Goal: Task Accomplishment & Management: Manage account settings

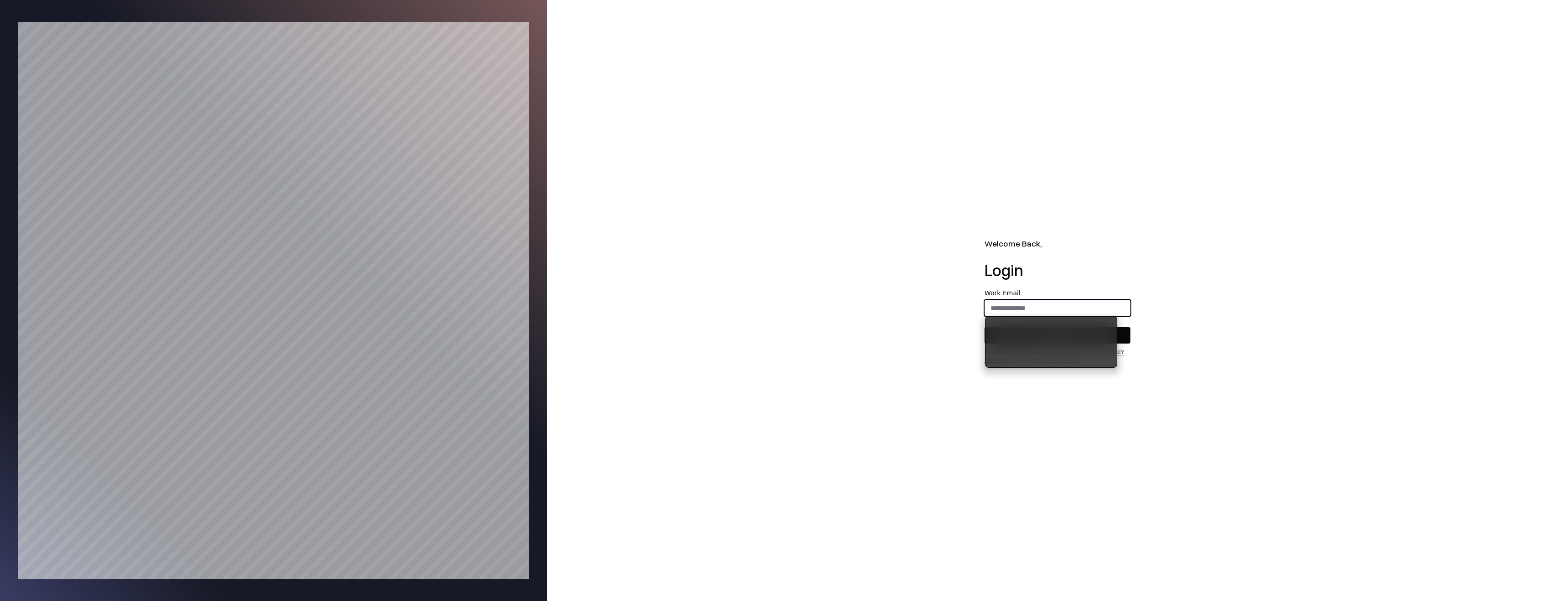
click at [1078, 307] on input "email" at bounding box center [1057, 308] width 145 height 16
type input "**********"
click at [1079, 331] on button "Continue" at bounding box center [1057, 335] width 145 height 16
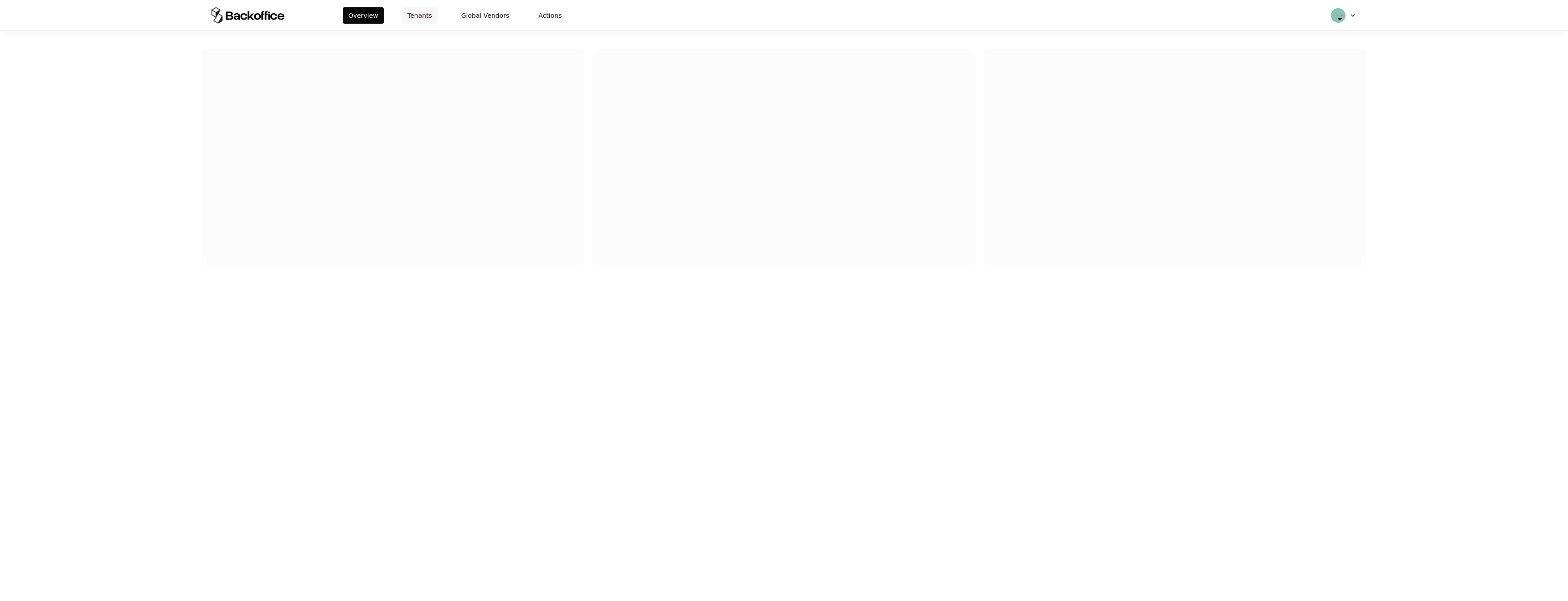
click at [414, 16] on button "Tenants" at bounding box center [420, 15] width 36 height 16
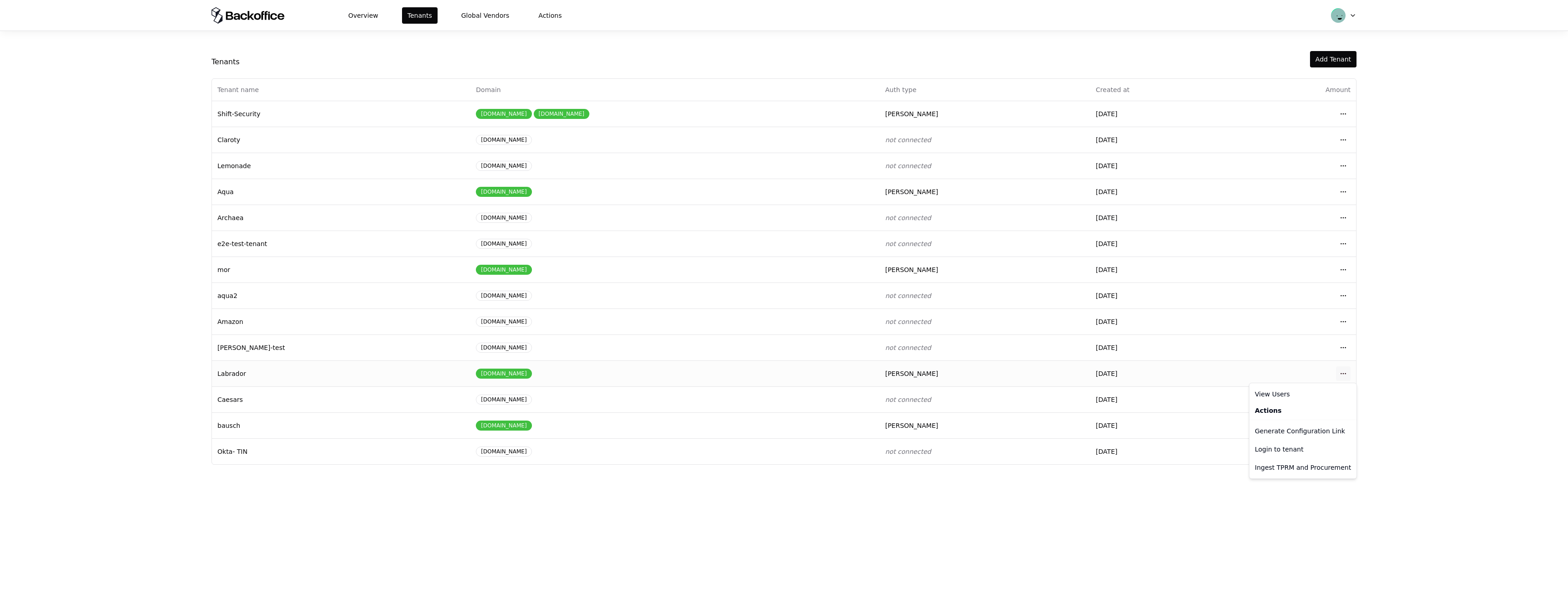
click at [1337, 374] on html "Overview Tenants Global Vendors Actions Tenants Add Tenant Tenant name Domain A…" at bounding box center [784, 300] width 1568 height 601
click at [1301, 445] on div "Login to tenant" at bounding box center [1304, 449] width 104 height 18
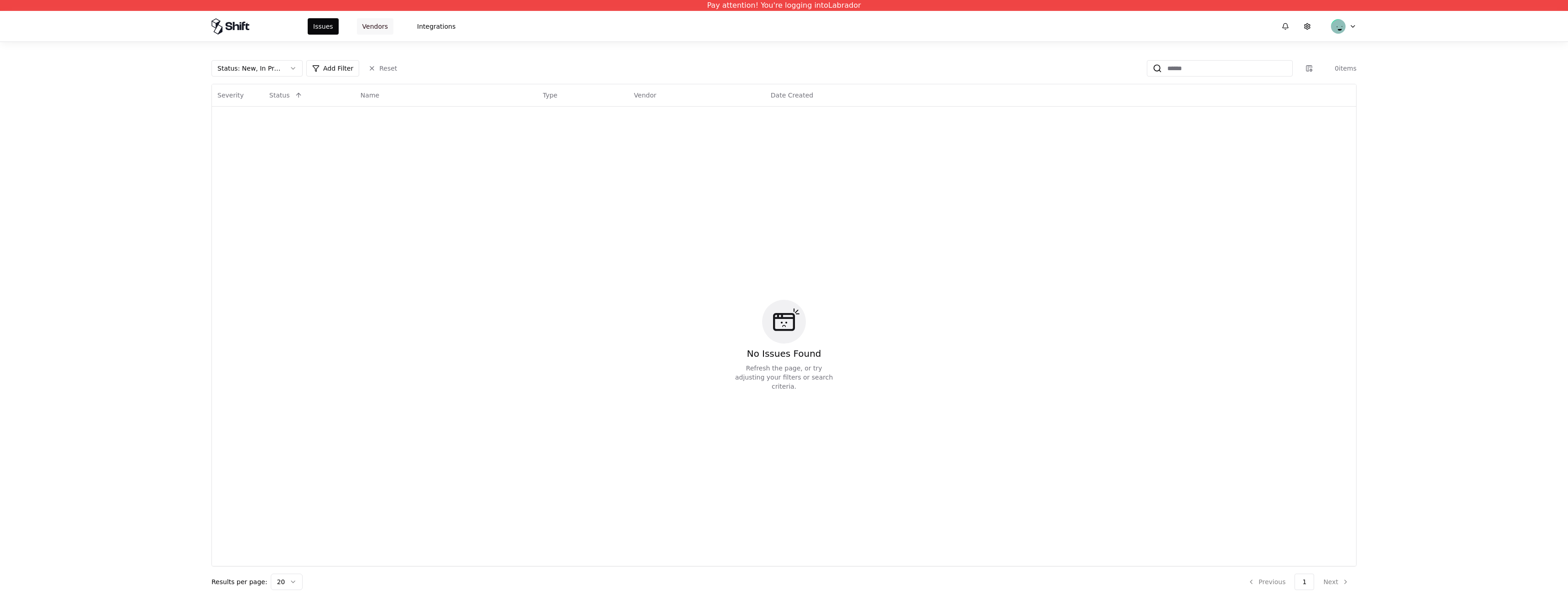
click at [357, 26] on button "Vendors" at bounding box center [375, 26] width 37 height 16
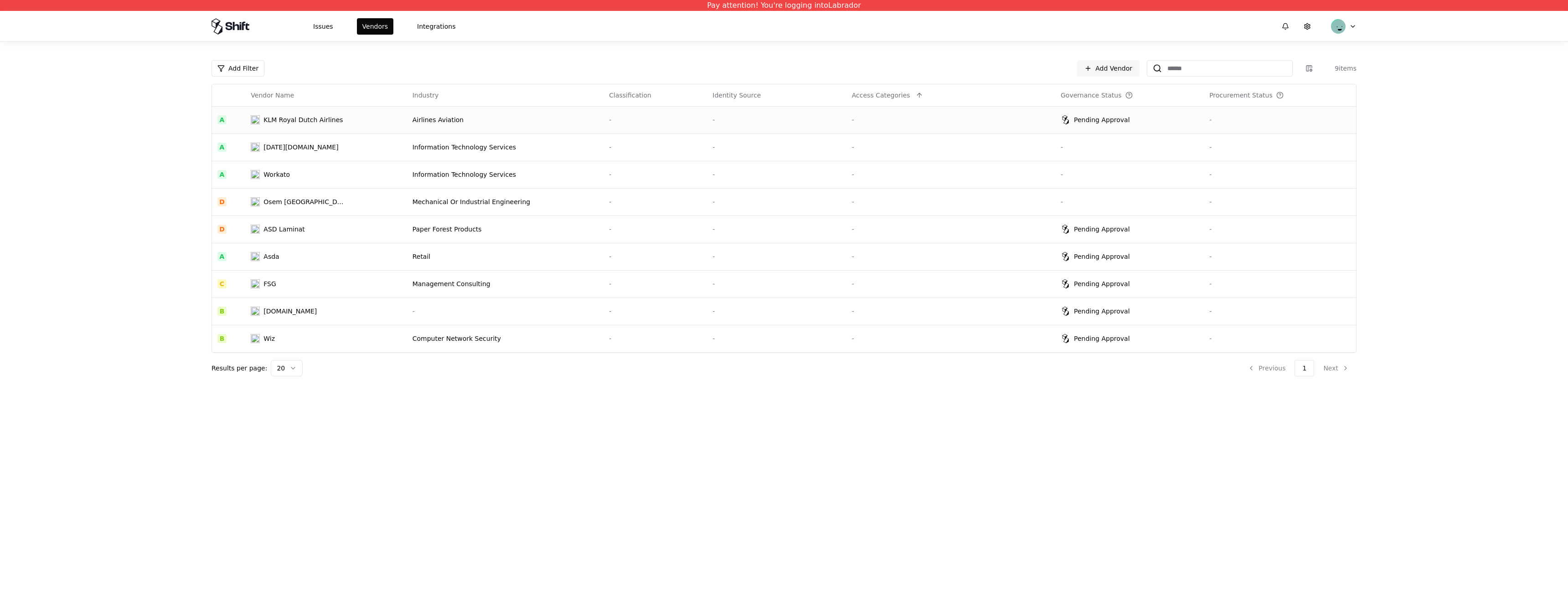
click at [1112, 123] on div "Pending Approval" at bounding box center [1101, 120] width 56 height 9
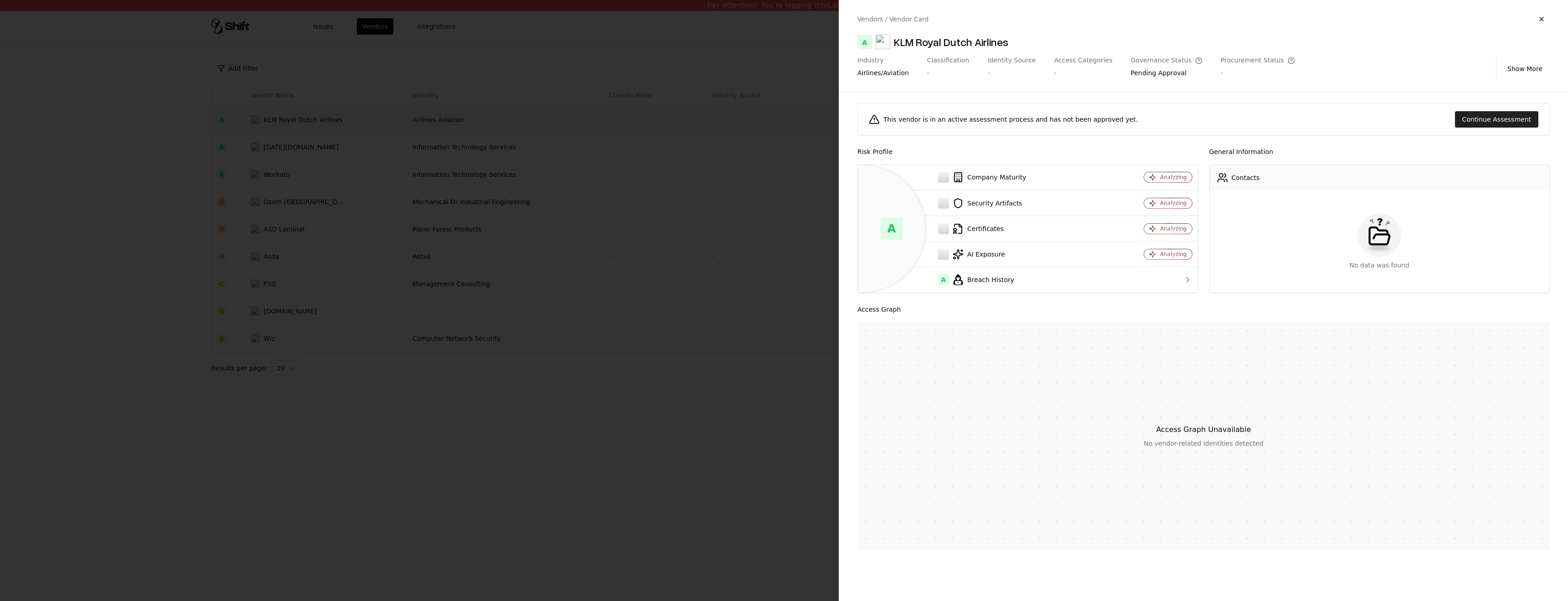
click at [1487, 116] on button "Continue Assessment" at bounding box center [1496, 119] width 83 height 16
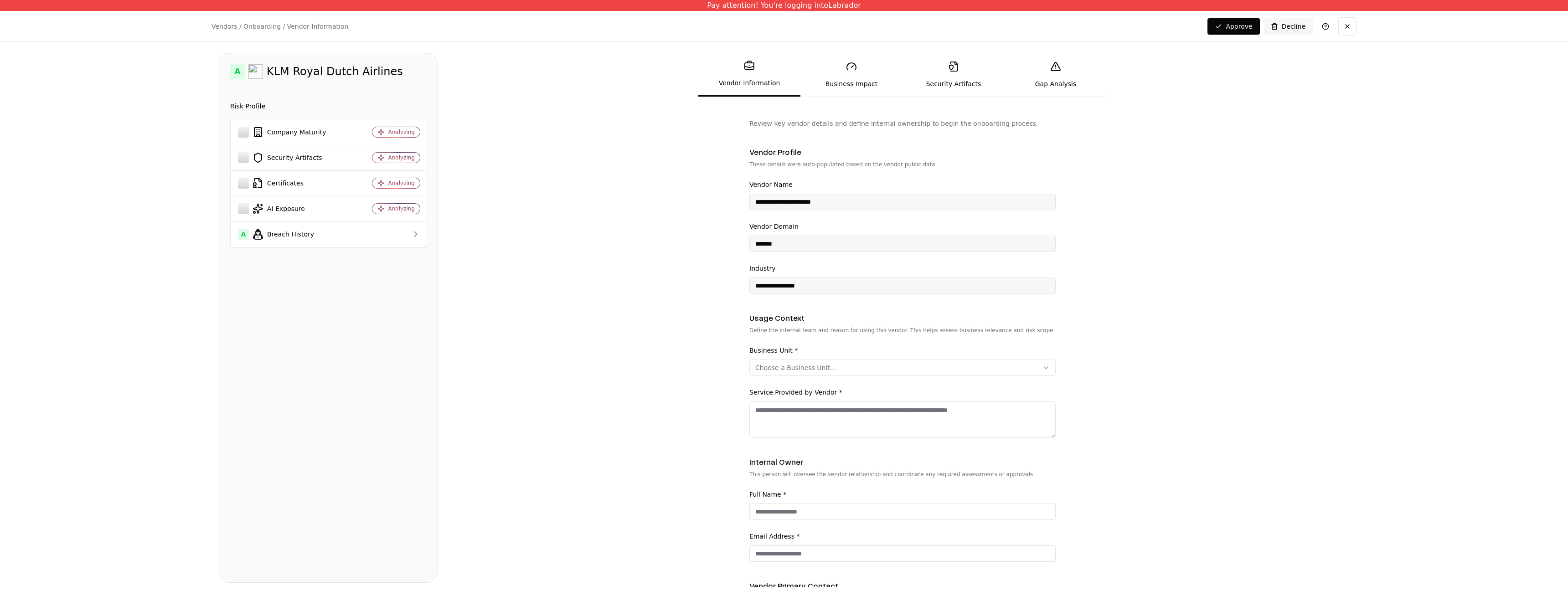
click at [1064, 65] on link "Gap Analysis" at bounding box center [1056, 75] width 102 height 42
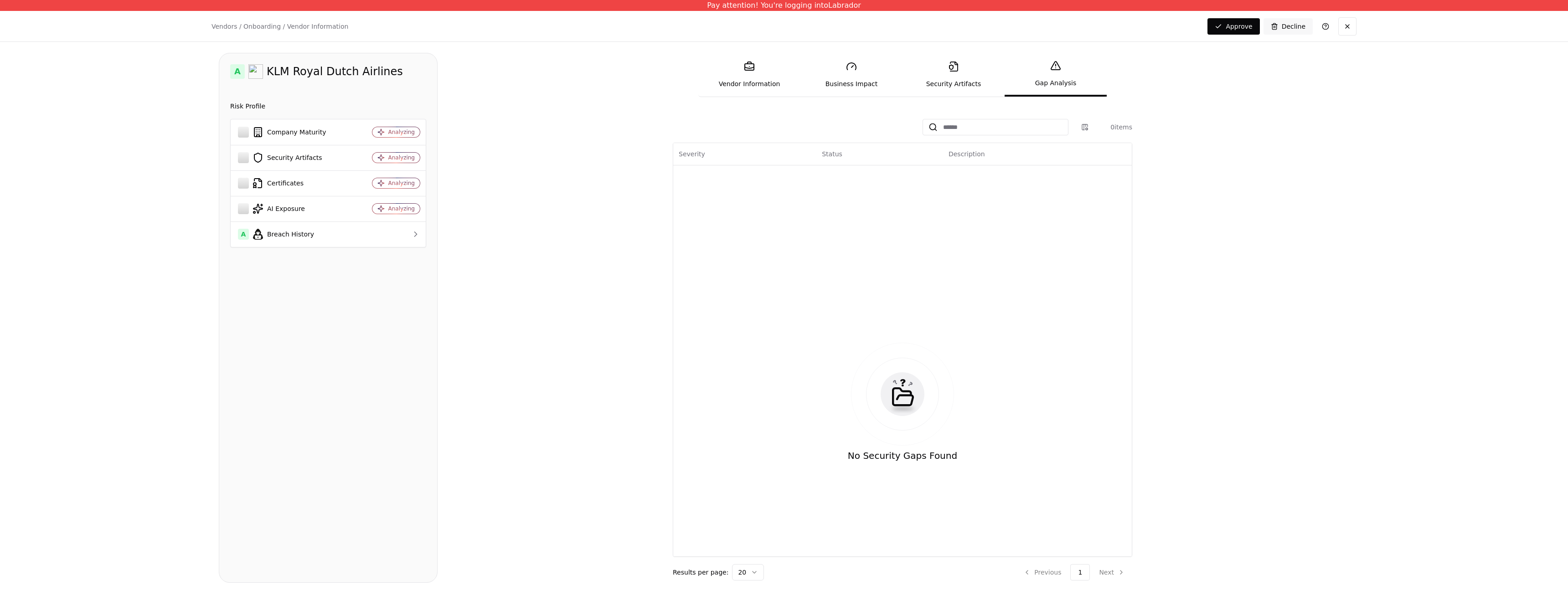
click at [936, 81] on link "Security Artifacts" at bounding box center [953, 75] width 102 height 42
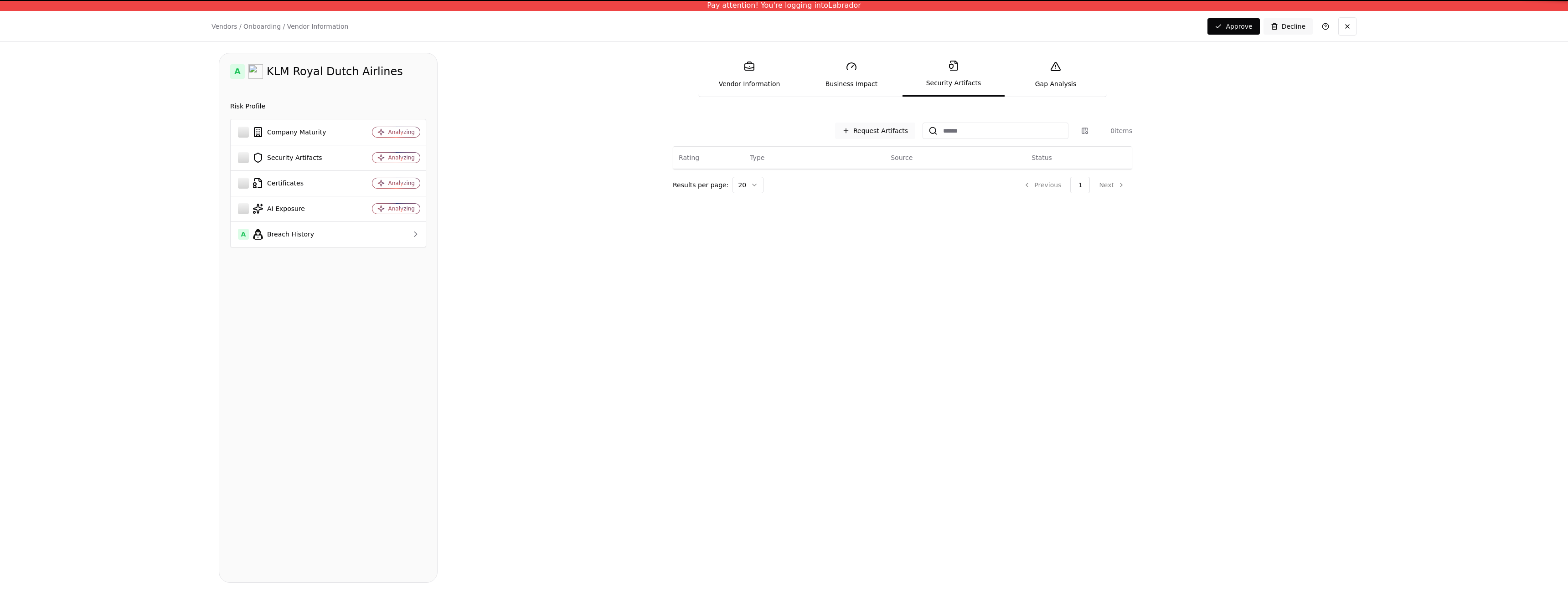
click at [884, 135] on button "Request Artifacts" at bounding box center [875, 130] width 80 height 16
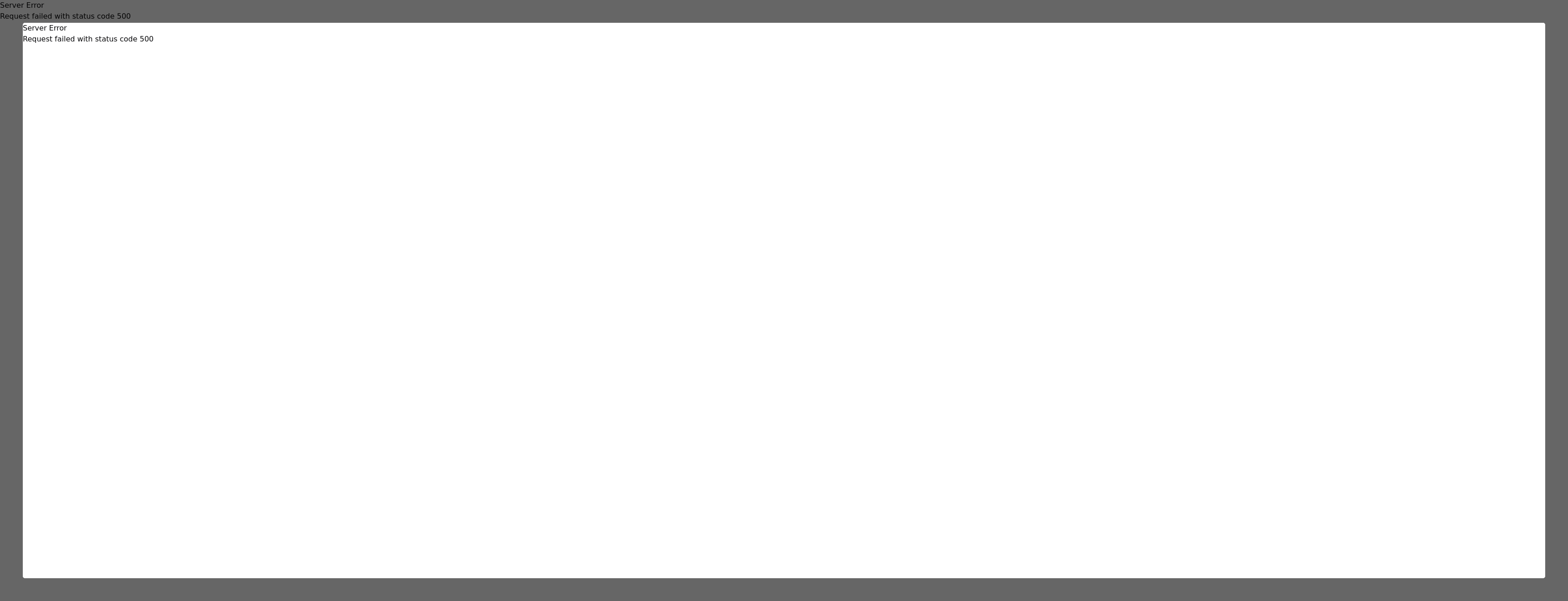
click at [3, 149] on div at bounding box center [784, 300] width 1568 height 601
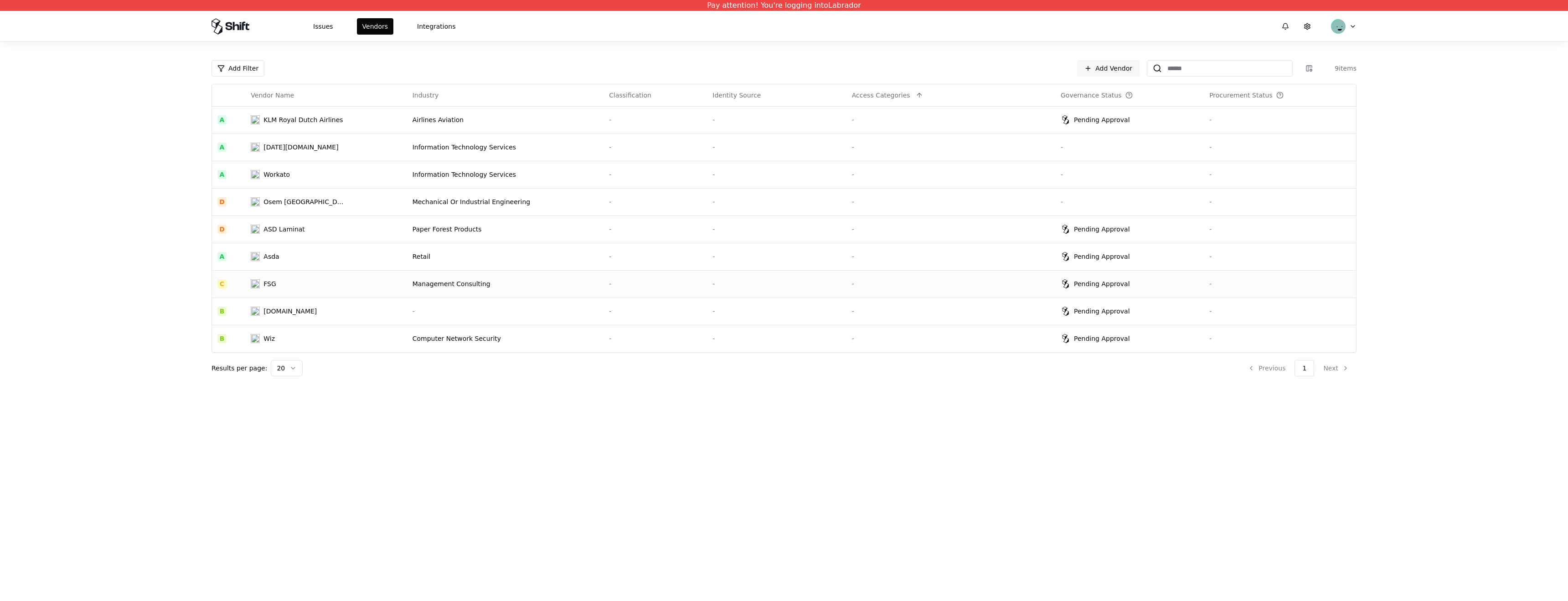
click at [1094, 271] on td "Pending Approval" at bounding box center [1129, 283] width 148 height 27
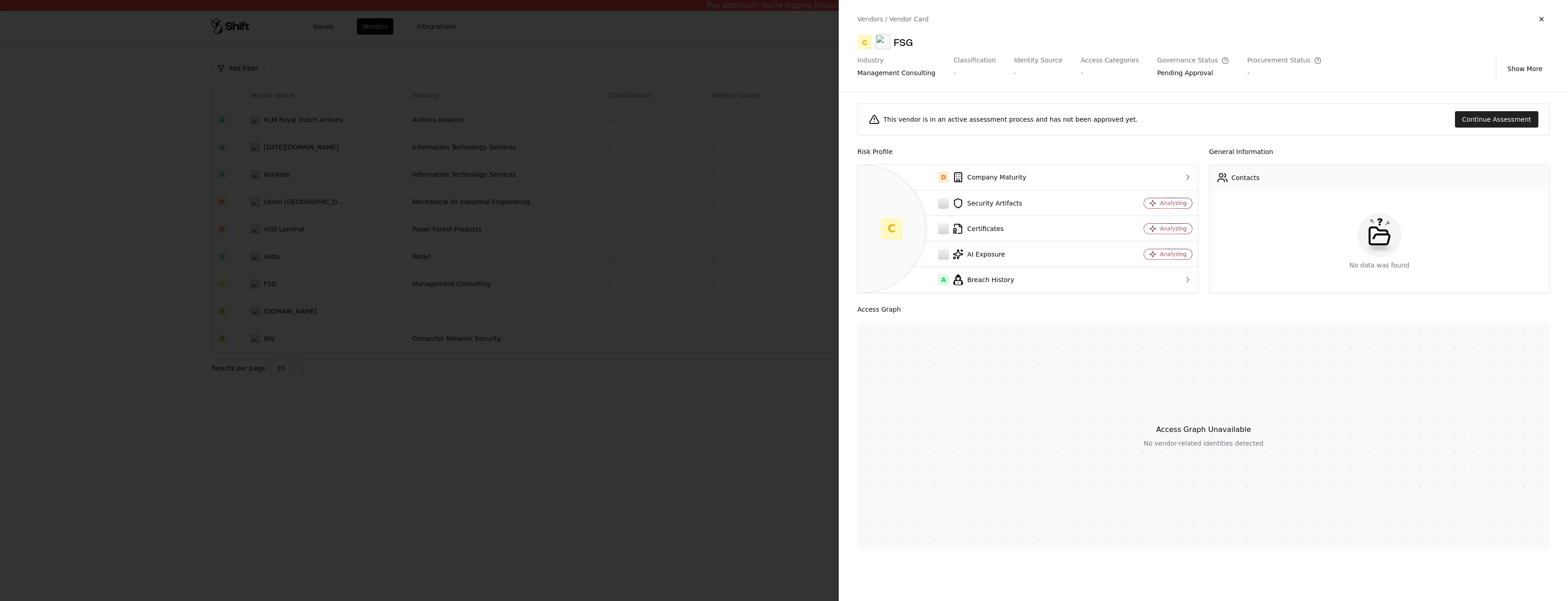
click at [1474, 118] on button "Continue Assessment" at bounding box center [1496, 119] width 83 height 16
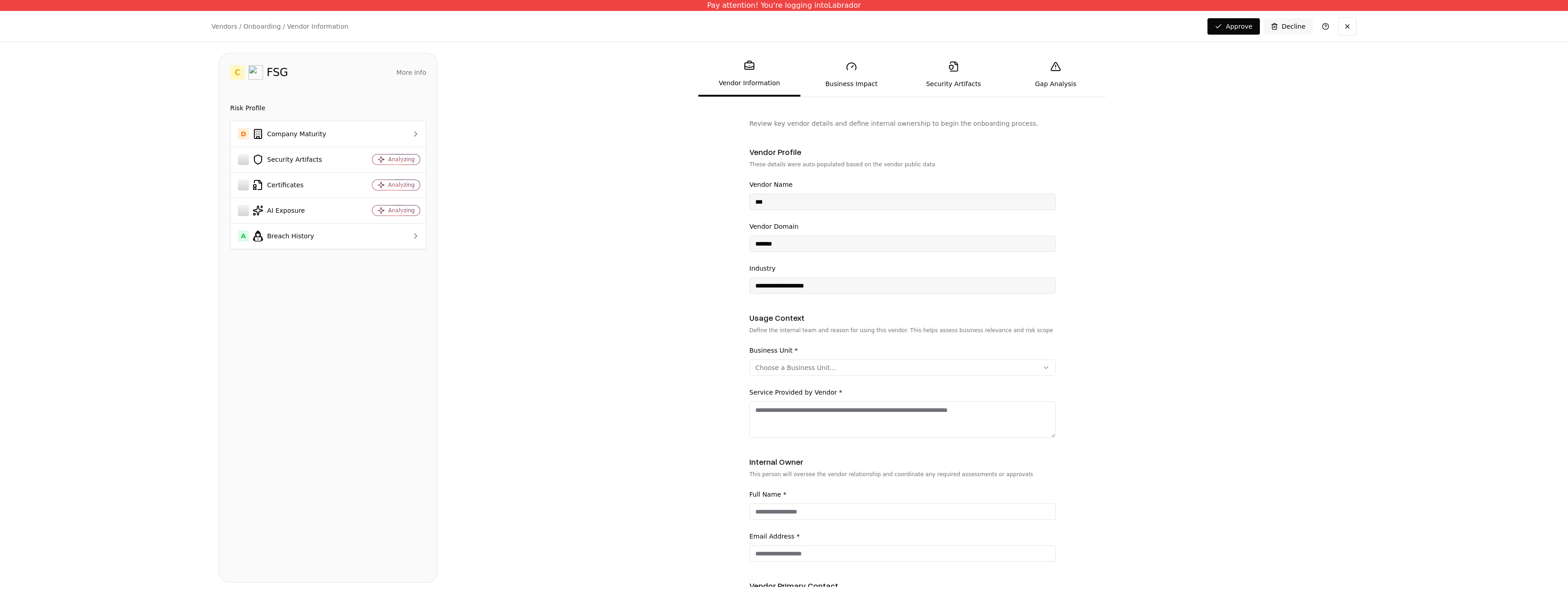
click at [948, 75] on link "Security Artifacts" at bounding box center [953, 75] width 102 height 42
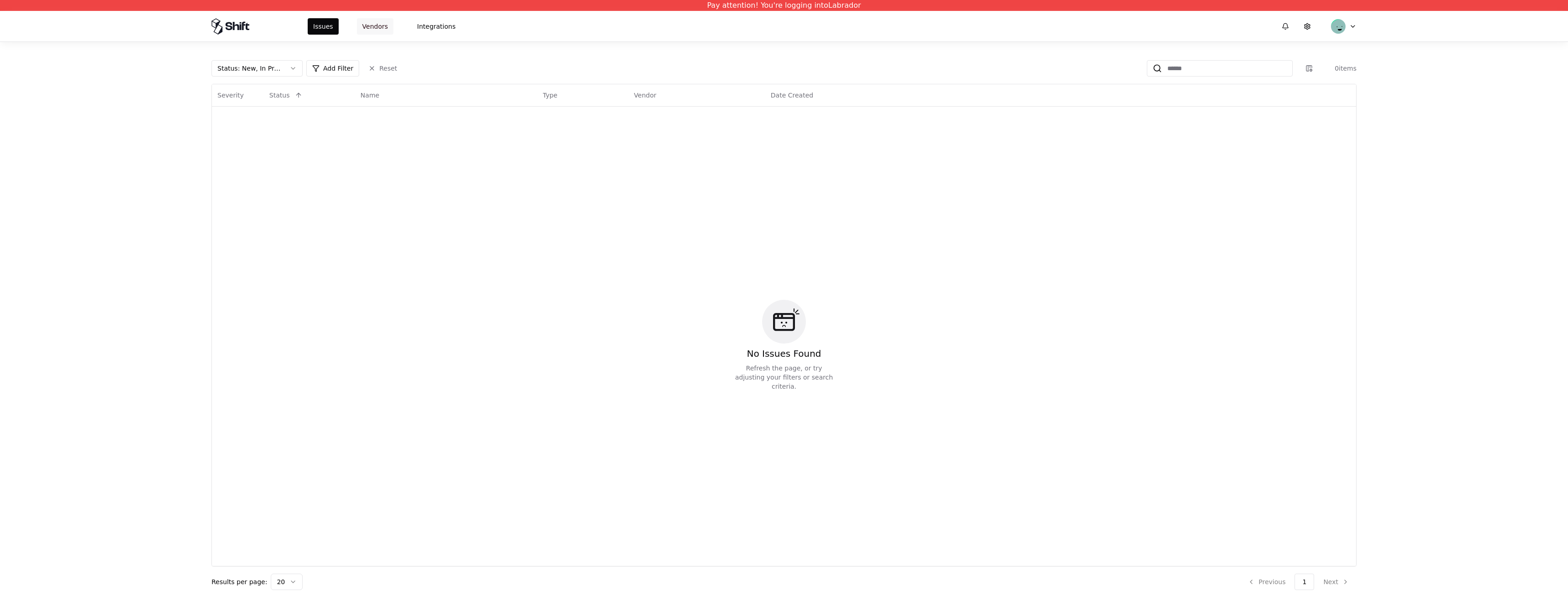
click at [373, 31] on button "Vendors" at bounding box center [375, 26] width 37 height 16
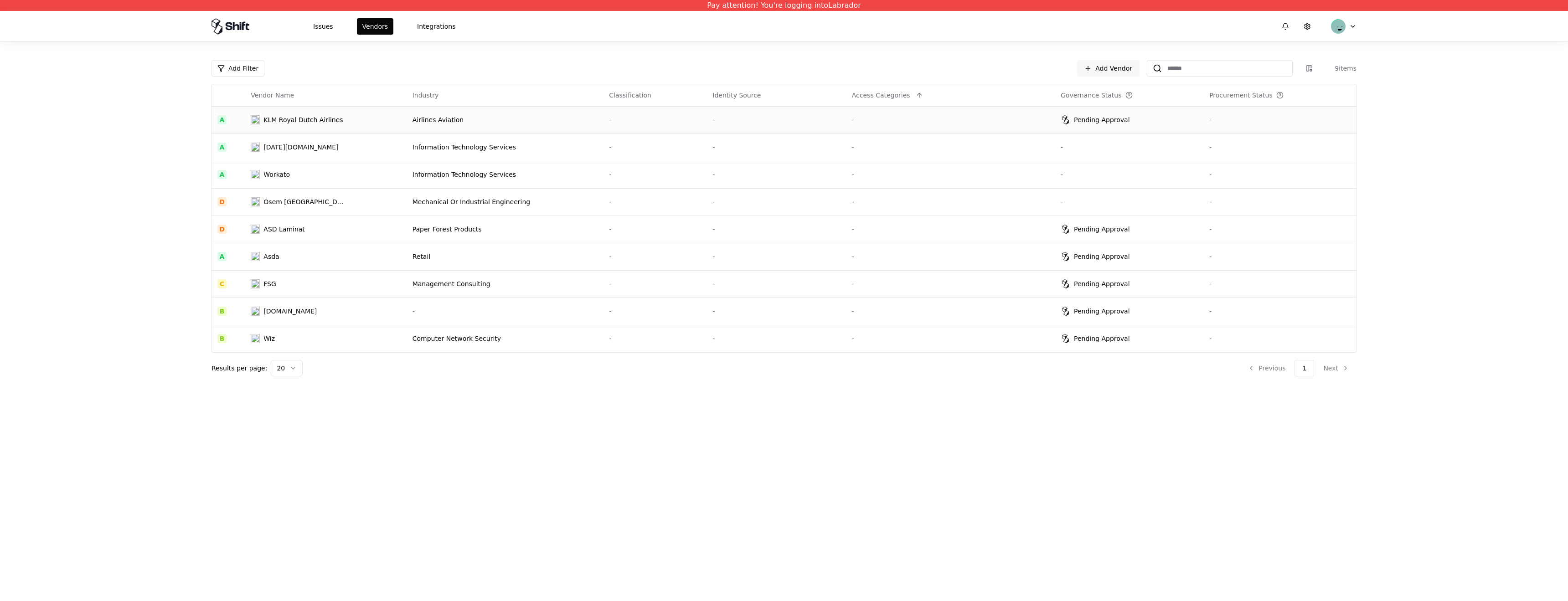
click at [979, 124] on div "-" at bounding box center [950, 120] width 197 height 9
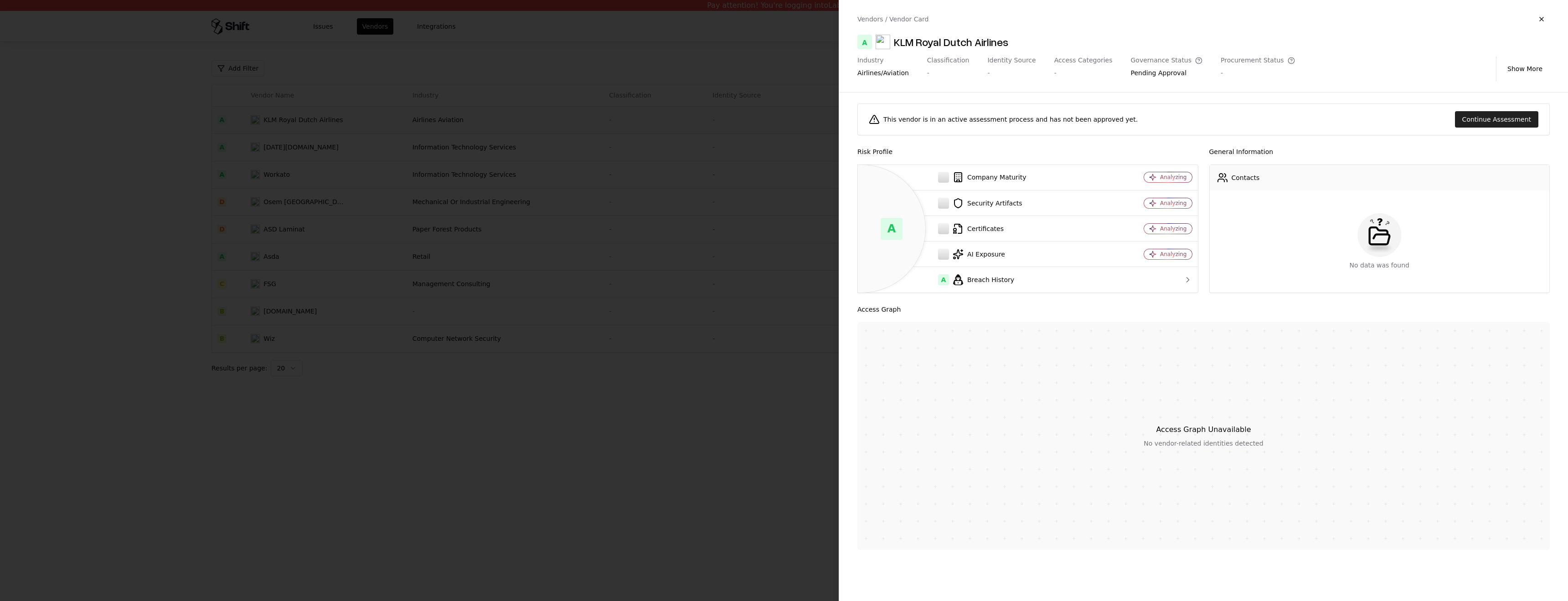
click at [1477, 121] on button "Continue Assessment" at bounding box center [1496, 119] width 83 height 16
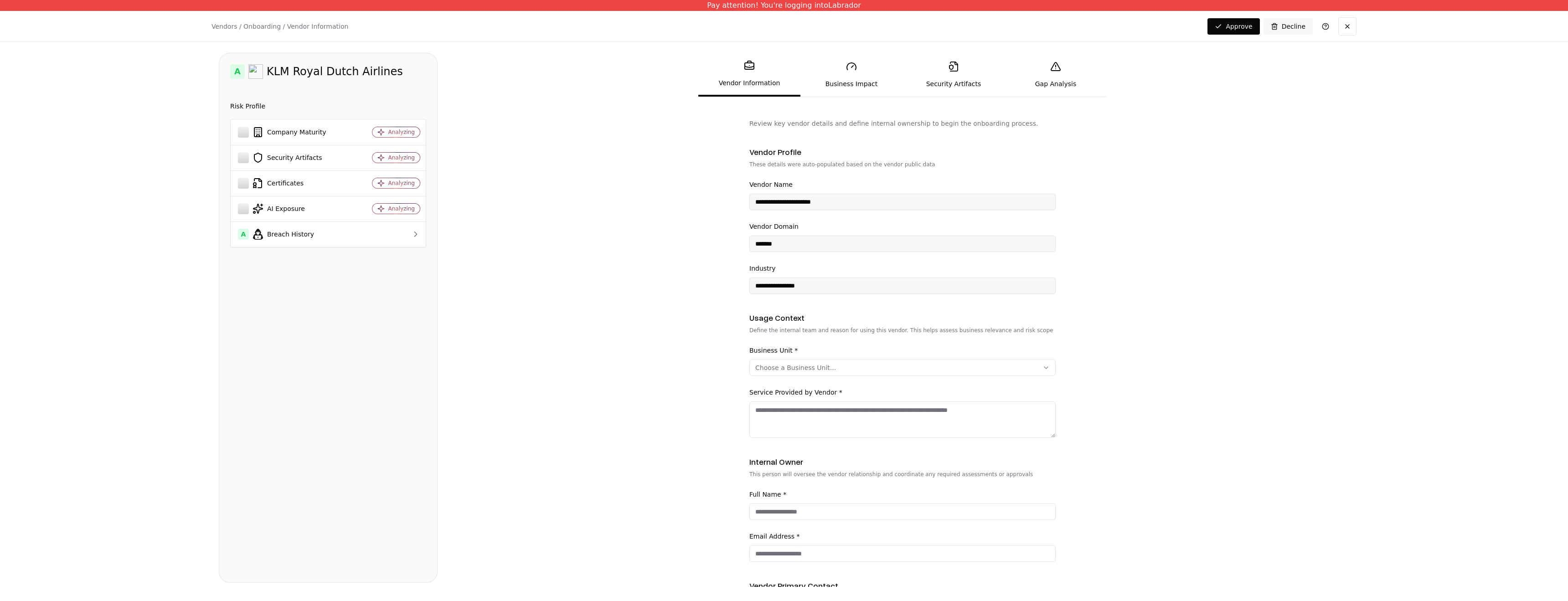
click at [1422, 136] on div "**********" at bounding box center [784, 300] width 1568 height 601
click at [1342, 29] on button at bounding box center [1347, 26] width 18 height 18
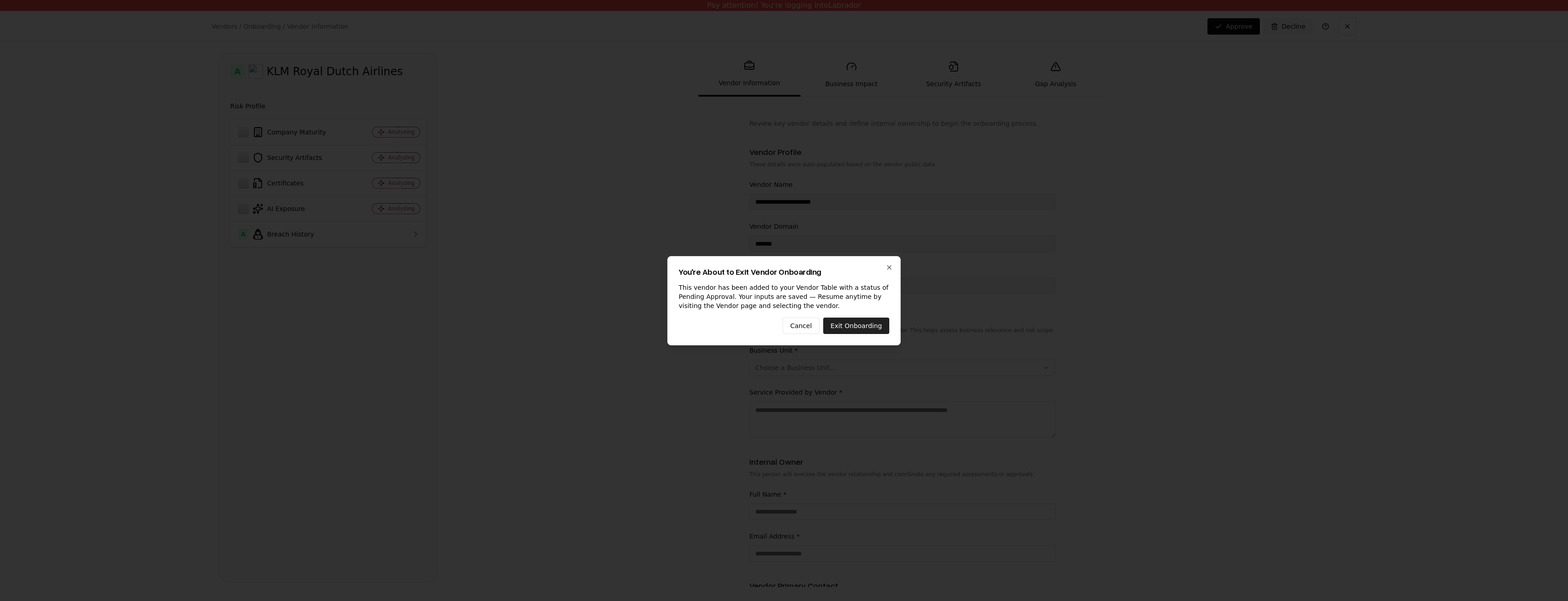
click at [848, 326] on button "Exit Onboarding" at bounding box center [856, 325] width 66 height 16
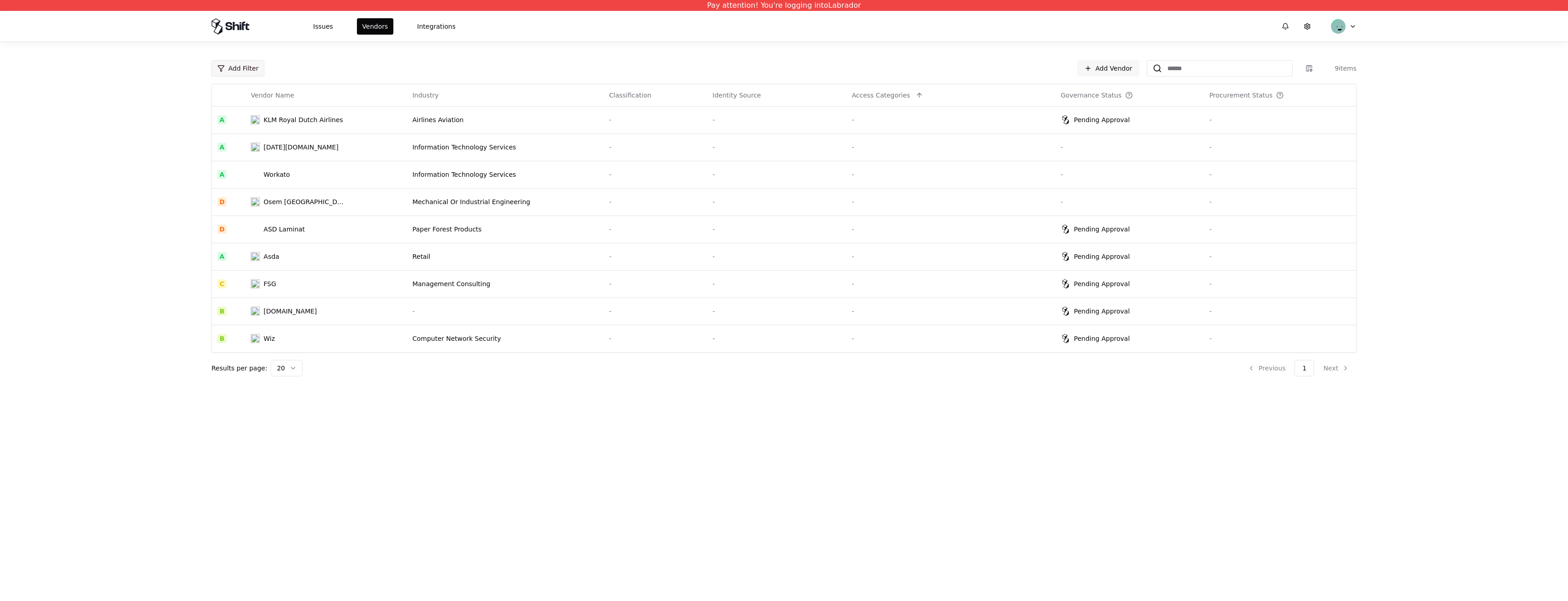
click at [247, 72] on html "Pay attention! You're logging into Labrador Issues Vendors Integrations Add Fil…" at bounding box center [784, 300] width 1568 height 601
click at [287, 68] on html "Pay attention! You're logging into Labrador Issues Vendors Integrations Add Fil…" at bounding box center [784, 300] width 1568 height 601
click at [256, 68] on html "Pay attention! You're logging into Labrador Issues Vendors Integrations Add Fil…" at bounding box center [784, 300] width 1568 height 601
click at [258, 122] on div "Vendor Name" at bounding box center [262, 120] width 97 height 18
click at [352, 67] on html "Pay attention! You're logging into Labrador Issues Vendors Integrations Vendor …" at bounding box center [784, 300] width 1568 height 601
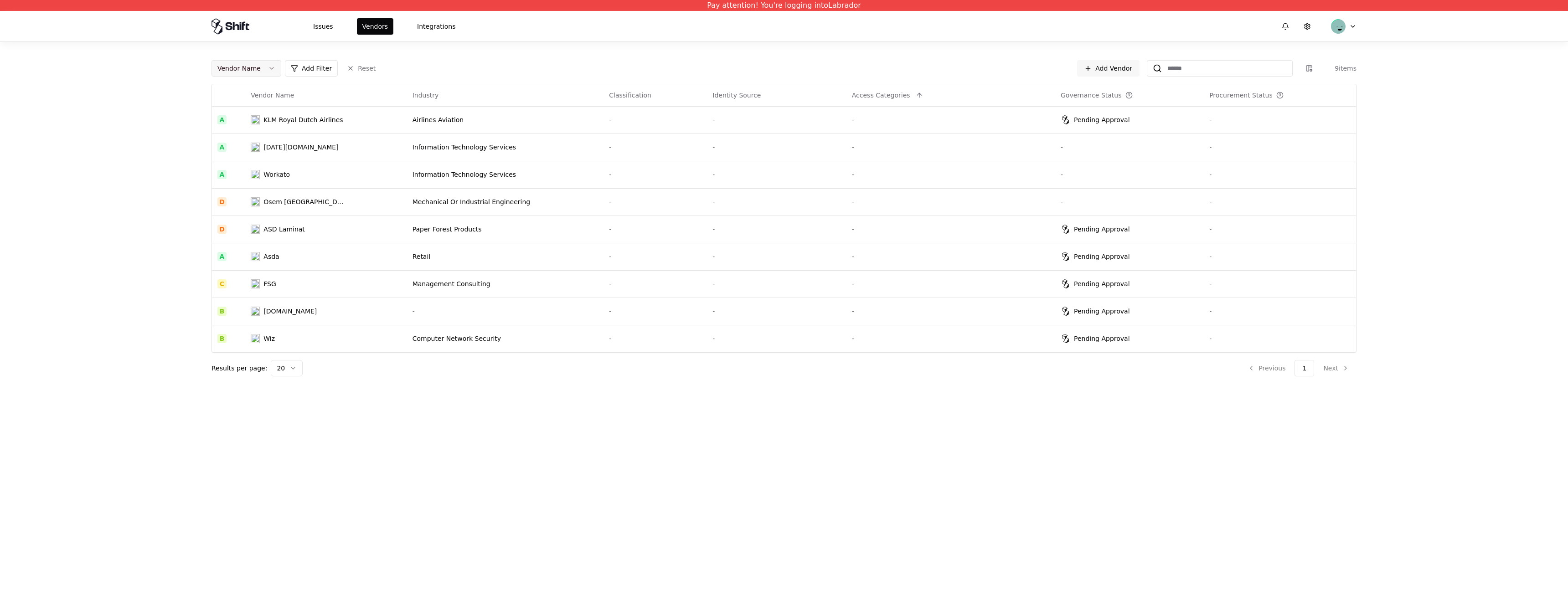
click at [245, 67] on div "Vendor Name" at bounding box center [239, 69] width 43 height 9
click at [283, 265] on button "Remove" at bounding box center [277, 266] width 123 height 16
click at [239, 75] on html "Pay attention! You're logging into Labrador Issues Vendors Integrations Add Fil…" at bounding box center [784, 300] width 1568 height 601
click at [233, 161] on div "Classification" at bounding box center [262, 156] width 97 height 18
click at [288, 168] on button "Remove" at bounding box center [277, 164] width 123 height 16
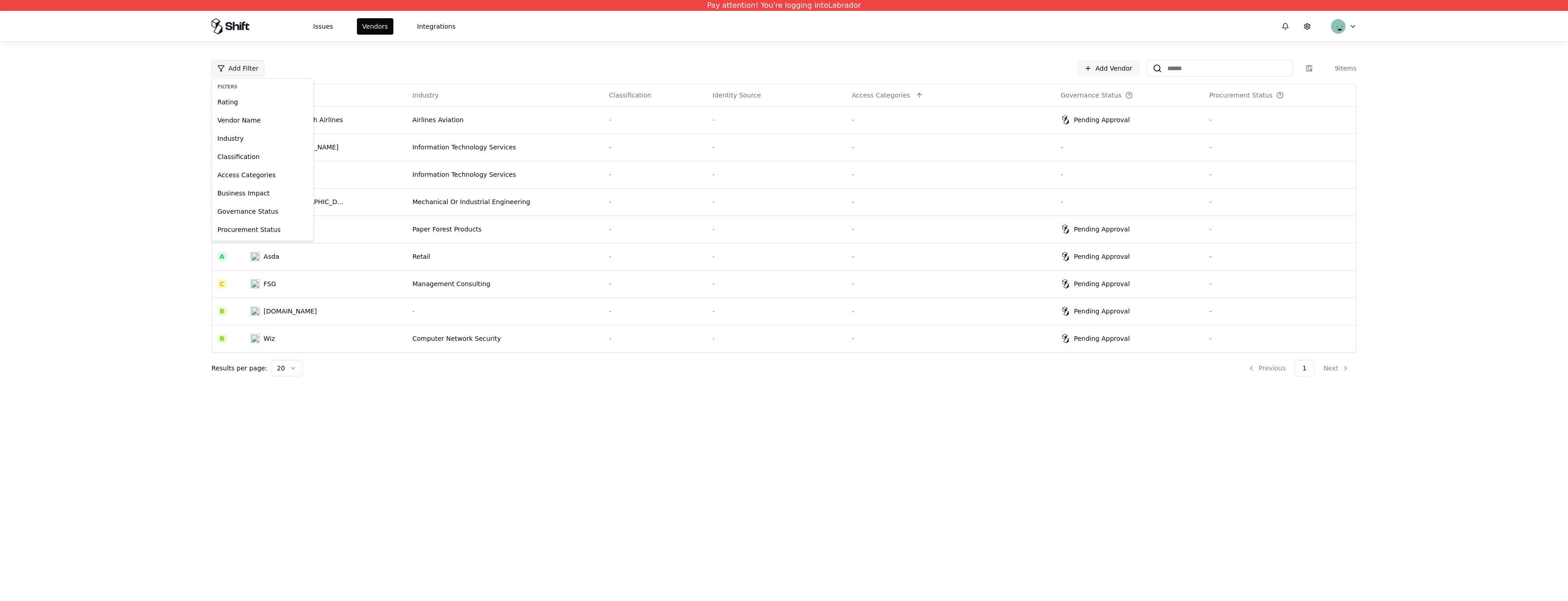
click at [234, 68] on html "Pay attention! You're logging into Labrador Issues Vendors Integrations Add Fil…" at bounding box center [784, 300] width 1568 height 601
click at [248, 127] on div "Vendor Name" at bounding box center [262, 120] width 97 height 18
click at [382, 65] on html "Pay attention! You're logging into Labrador Issues Vendors Integrations Vendor …" at bounding box center [784, 300] width 1568 height 601
click at [364, 69] on button "Reset" at bounding box center [361, 68] width 40 height 16
click at [251, 67] on html "Pay attention! You're logging into Labrador Issues Vendors Integrations Add Fil…" at bounding box center [784, 300] width 1568 height 601
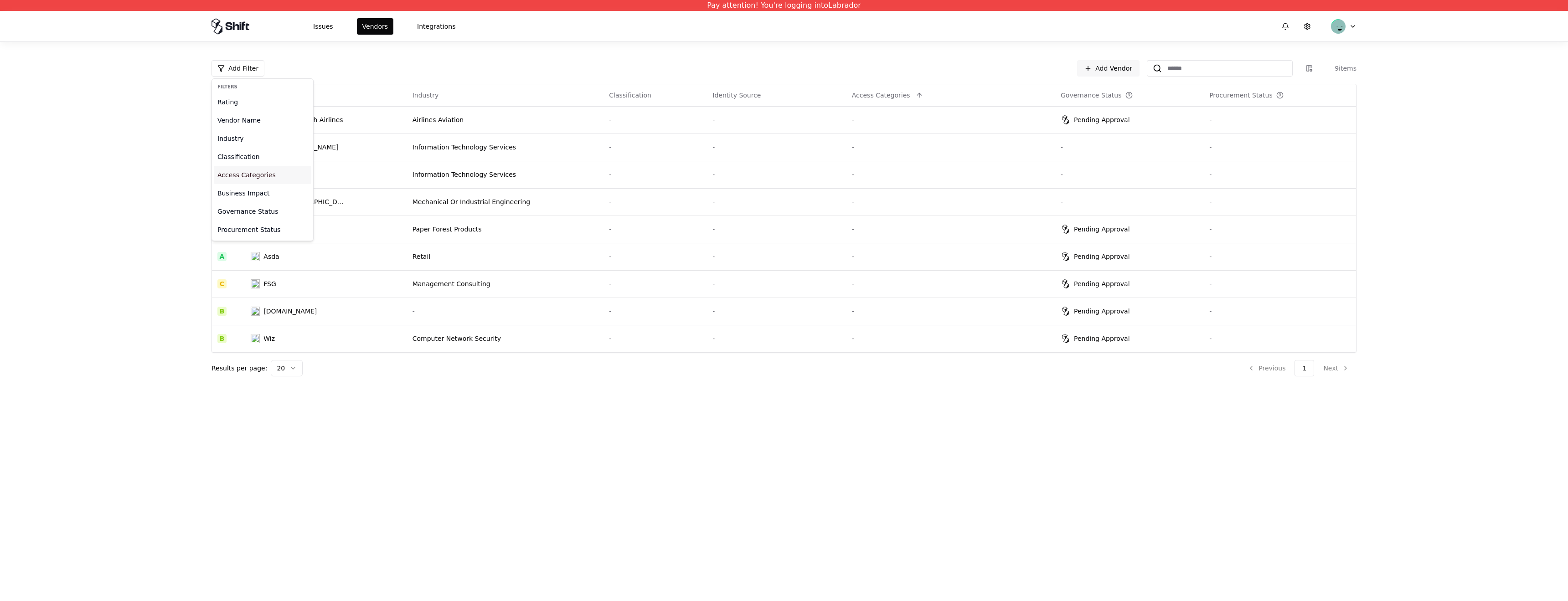
click at [242, 178] on div "Access Categories" at bounding box center [262, 175] width 97 height 18
type input "*****"
click at [273, 71] on html "Pay attention! You're logging into Labrador Issues Vendors Integrations Access …" at bounding box center [784, 300] width 1568 height 601
click at [273, 71] on div "Access Categories" at bounding box center [247, 69] width 59 height 9
click at [309, 66] on html "Pay attention! You're logging into Labrador Issues Vendors Integrations Access …" at bounding box center [784, 300] width 1568 height 601
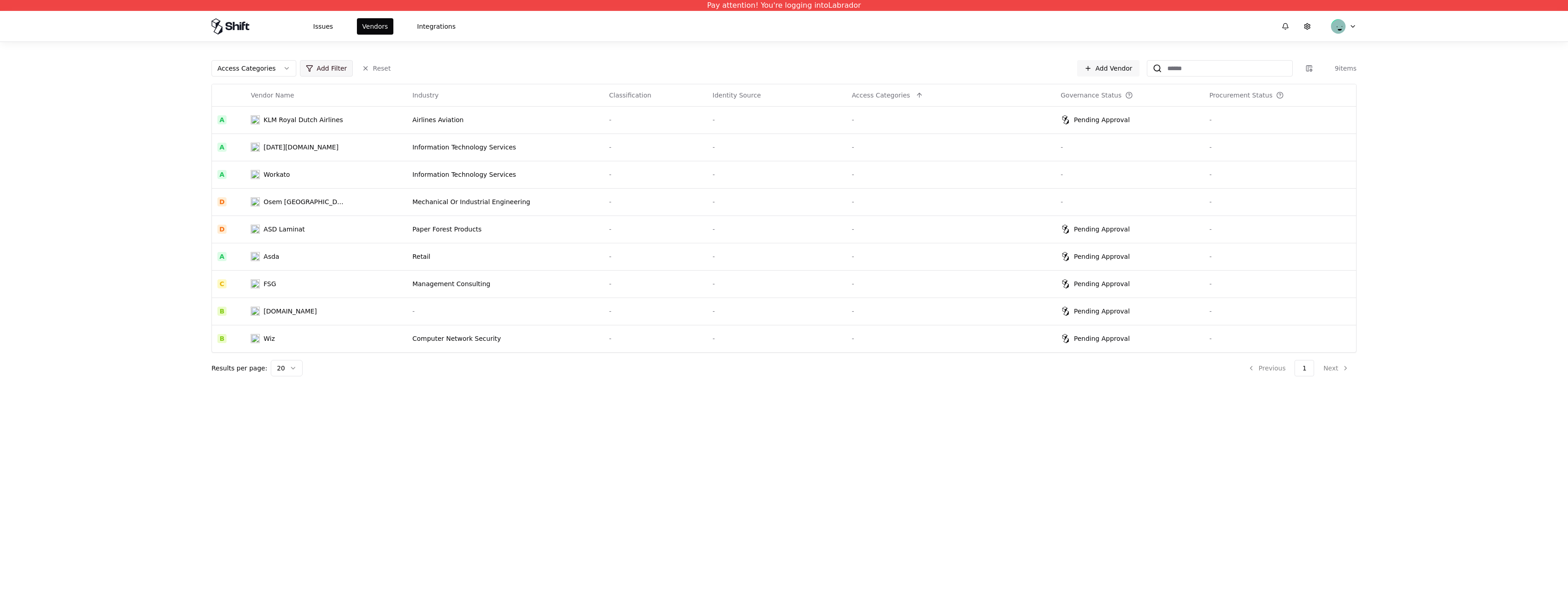
click at [318, 66] on html "Pay attention! You're logging into Labrador Issues Vendors Integrations Access …" at bounding box center [784, 300] width 1568 height 601
click at [328, 129] on div "Vendor Name" at bounding box center [349, 120] width 97 height 18
type input "****"
click at [248, 74] on html "Pay attention! You're logging into Labrador Issues Vendors Integrations Vendor …" at bounding box center [784, 300] width 1568 height 601
click at [264, 74] on button "Vendor Name" at bounding box center [247, 68] width 70 height 16
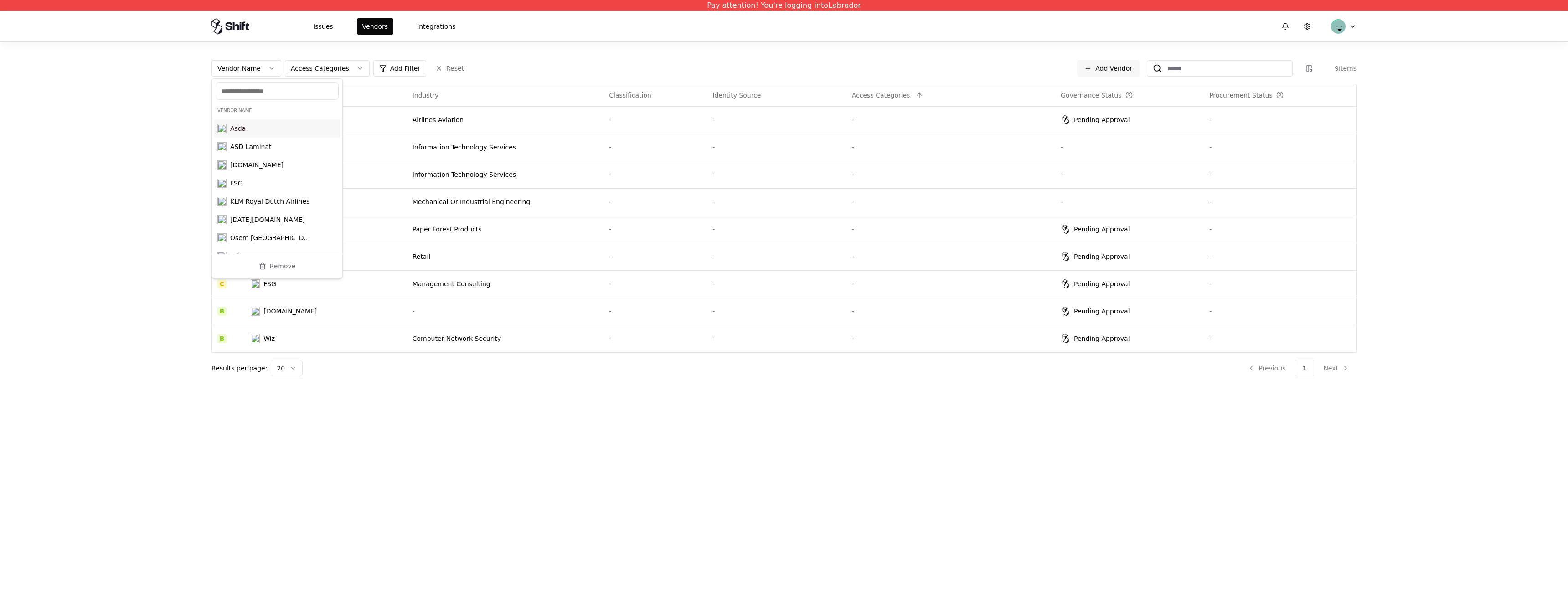
click at [331, 73] on html "Pay attention! You're logging into Labrador Issues Vendors Integrations Vendor …" at bounding box center [784, 300] width 1568 height 601
click at [323, 72] on div "Access Categories" at bounding box center [320, 69] width 59 height 9
click at [250, 97] on html "Pay attention! You're logging into Labrador Issues Vendors Integrations Vendor …" at bounding box center [784, 300] width 1568 height 601
click at [250, 65] on div "Vendor Name" at bounding box center [239, 69] width 43 height 9
click at [269, 193] on div "KLM Royal Dutch Airlines" at bounding box center [277, 201] width 127 height 18
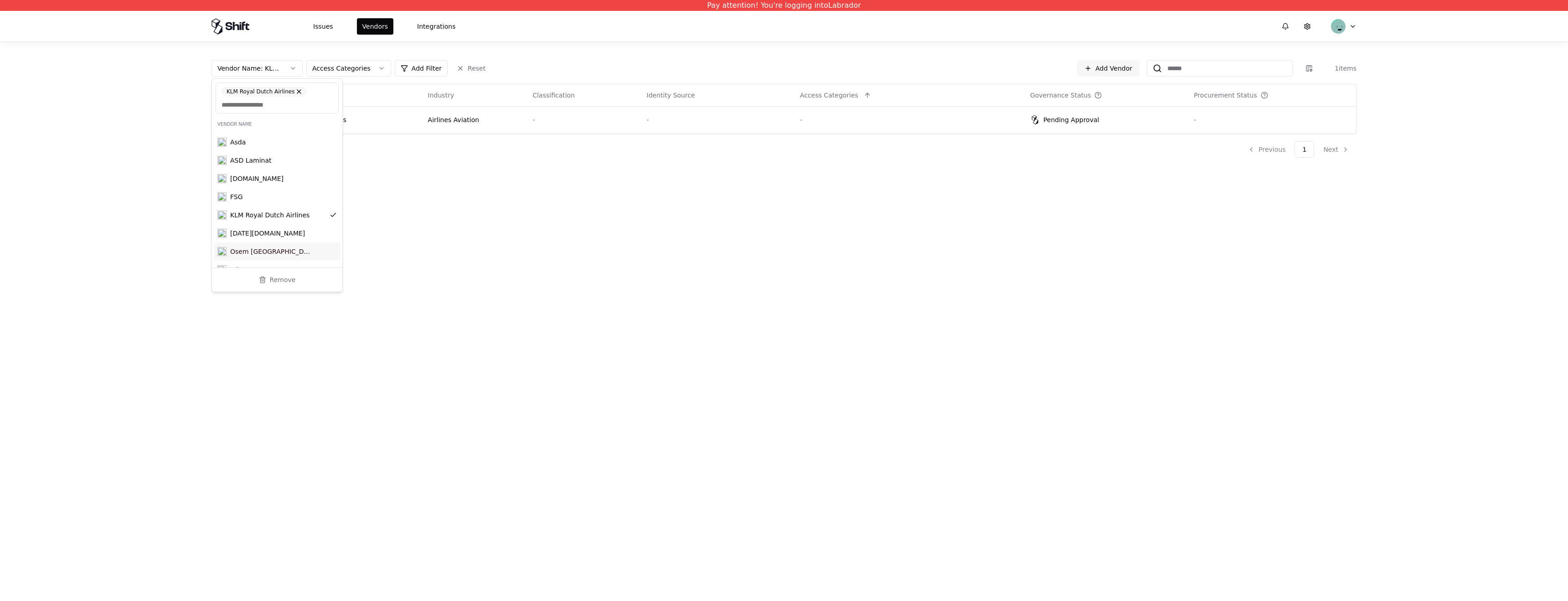
click at [288, 246] on div "Osem [GEOGRAPHIC_DATA]" at bounding box center [277, 251] width 127 height 18
click at [333, 64] on html "Pay attention! You're logging into Labrador Issues Vendors Integrations Vendor …" at bounding box center [784, 300] width 1568 height 601
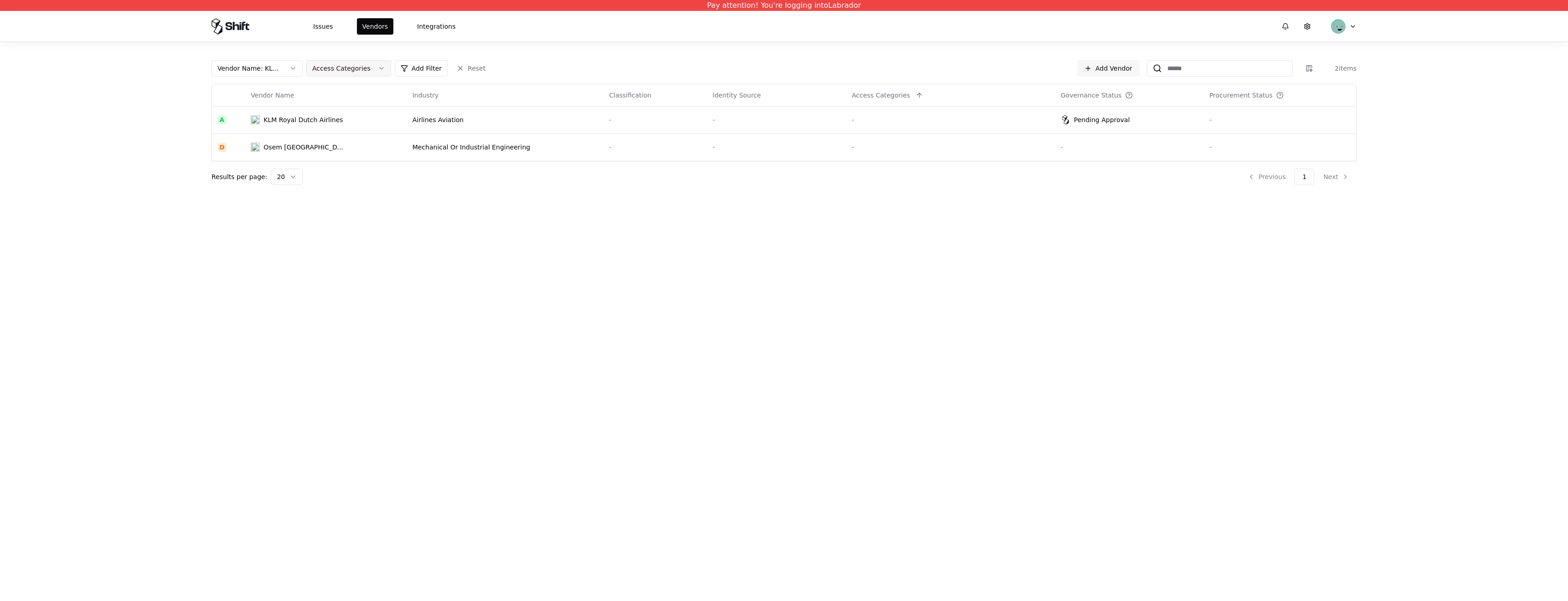
click at [345, 68] on div "Access Categories" at bounding box center [342, 69] width 59 height 9
click at [421, 76] on html "Pay attention! You're logging into Labrador Issues Vendors Integrations Vendor …" at bounding box center [784, 300] width 1568 height 601
click at [412, 76] on html "Pay attention! You're logging into Labrador Issues Vendors Integrations Vendor …" at bounding box center [784, 300] width 1568 height 601
click at [315, 209] on html "Pay attention! You're logging into Labrador Issues Vendors Integrations Vendor …" at bounding box center [784, 300] width 1568 height 601
click at [473, 68] on button "Reset" at bounding box center [471, 68] width 40 height 16
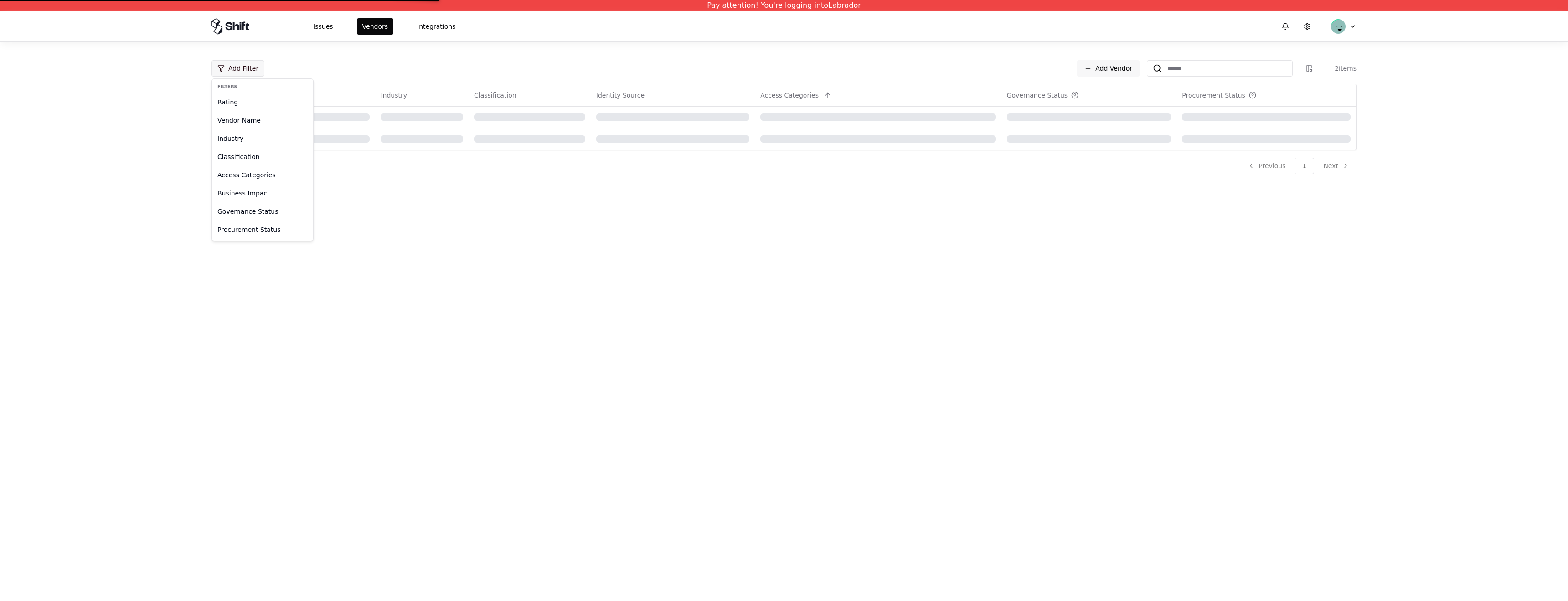
click at [252, 65] on html "Pay attention! You're logging into Labrador Issues Vendors Integrations Add Fil…" at bounding box center [784, 300] width 1568 height 601
click at [250, 158] on div "Classification" at bounding box center [262, 156] width 97 height 18
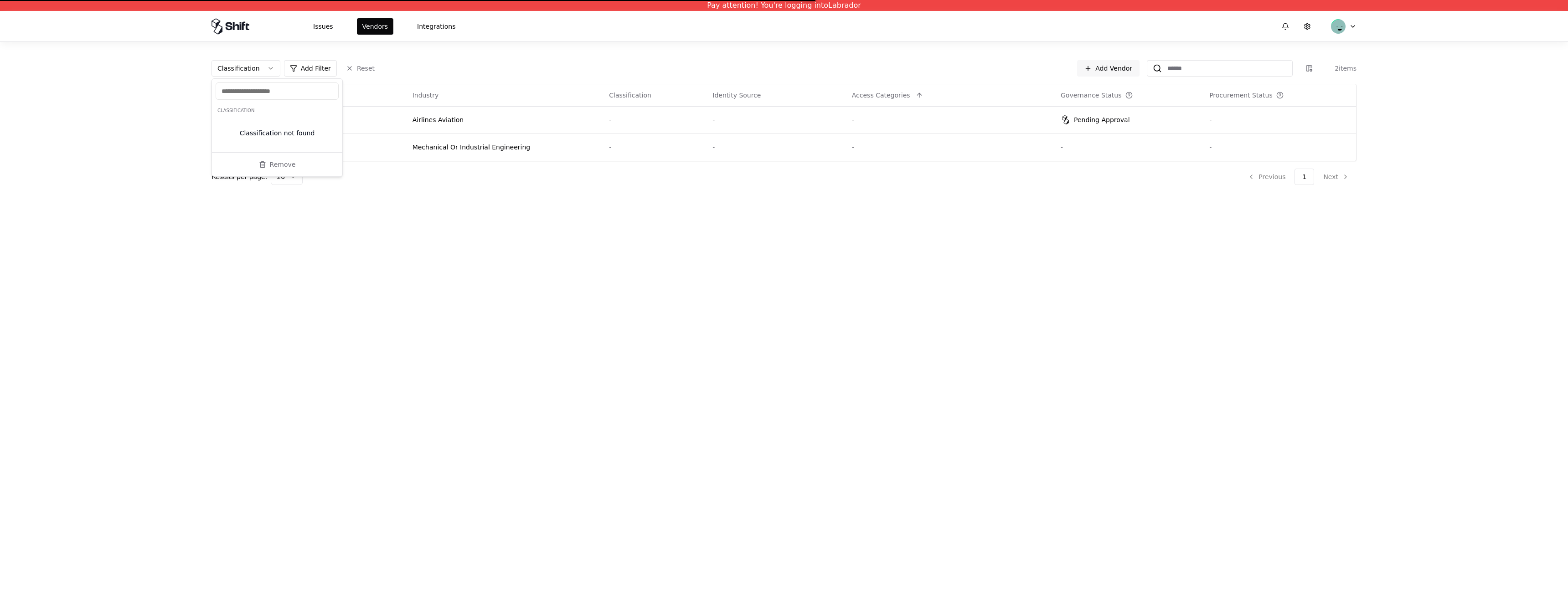
click at [306, 263] on html "Pay attention! You're logging into Labrador Issues Vendors Integrations Classif…" at bounding box center [784, 300] width 1568 height 601
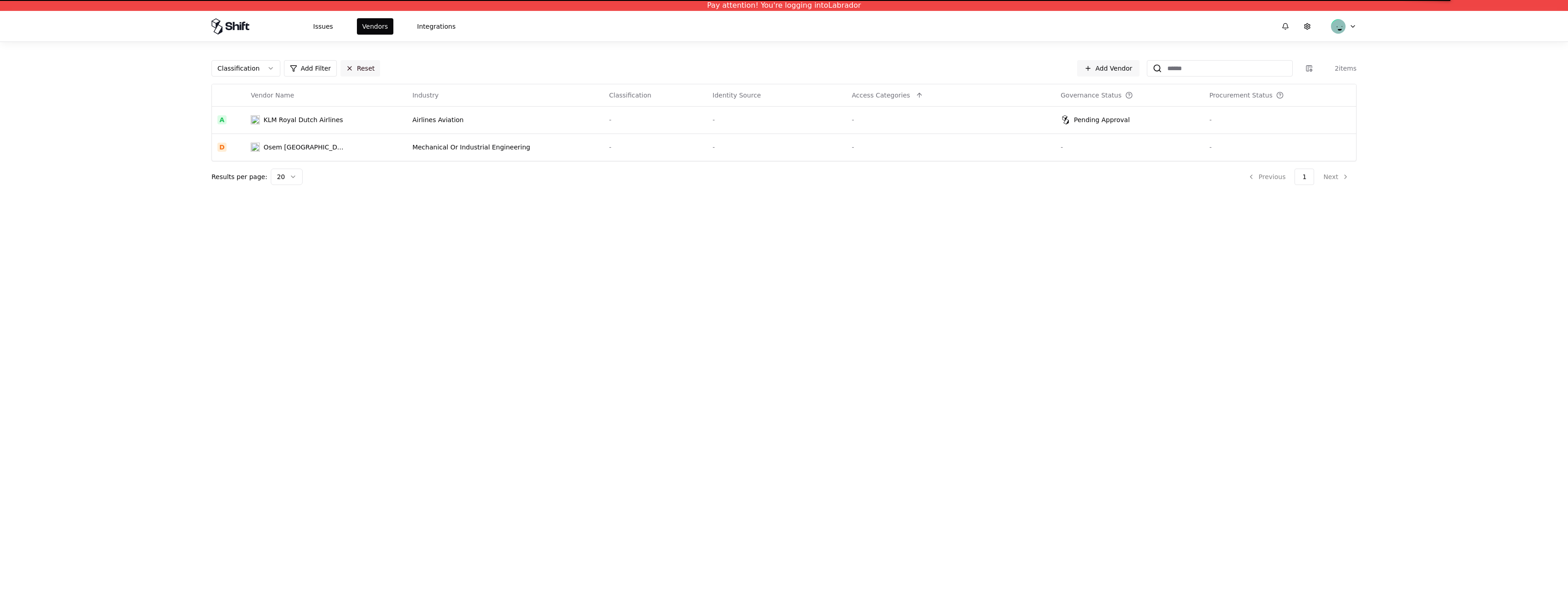
click at [368, 68] on button "Reset" at bounding box center [360, 68] width 40 height 16
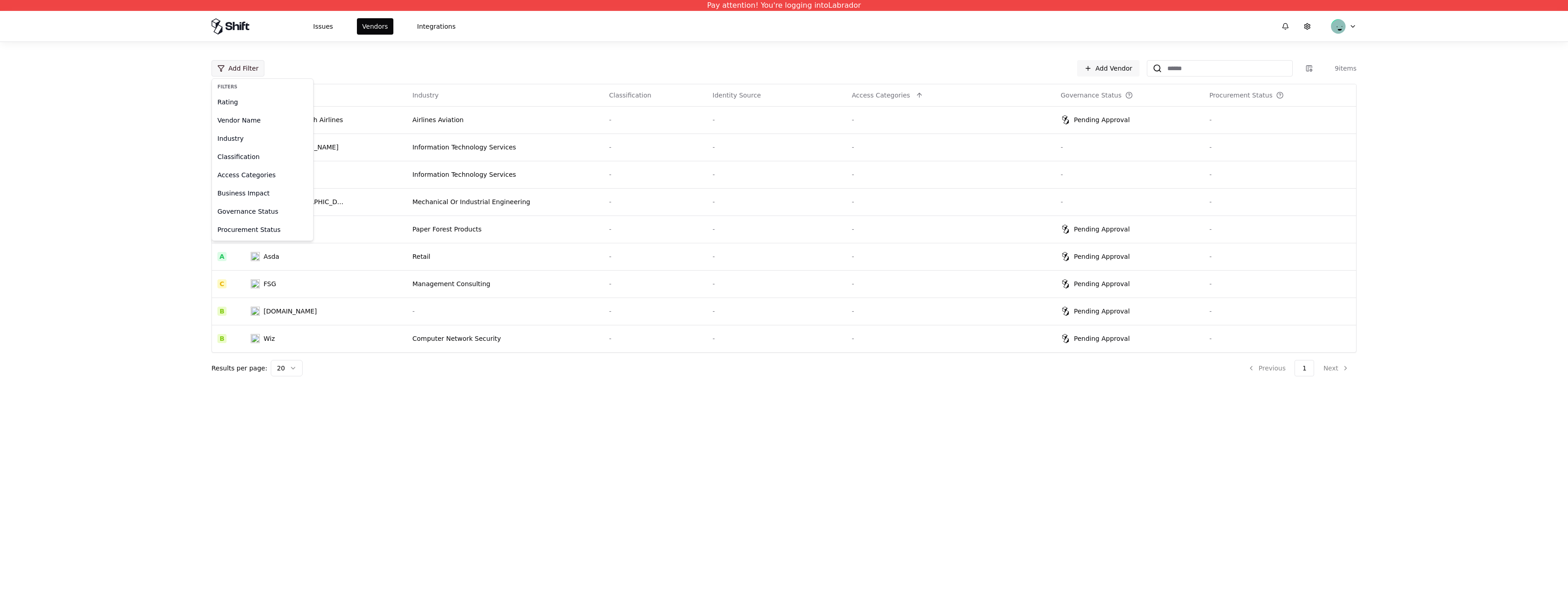
click at [248, 71] on html "Pay attention! You're logging into Labrador Issues Vendors Integrations Add Fil…" at bounding box center [784, 300] width 1568 height 601
click at [274, 138] on div "Industry" at bounding box center [262, 138] width 97 height 18
click at [248, 131] on div "Airlines Aviation" at bounding box center [277, 128] width 127 height 18
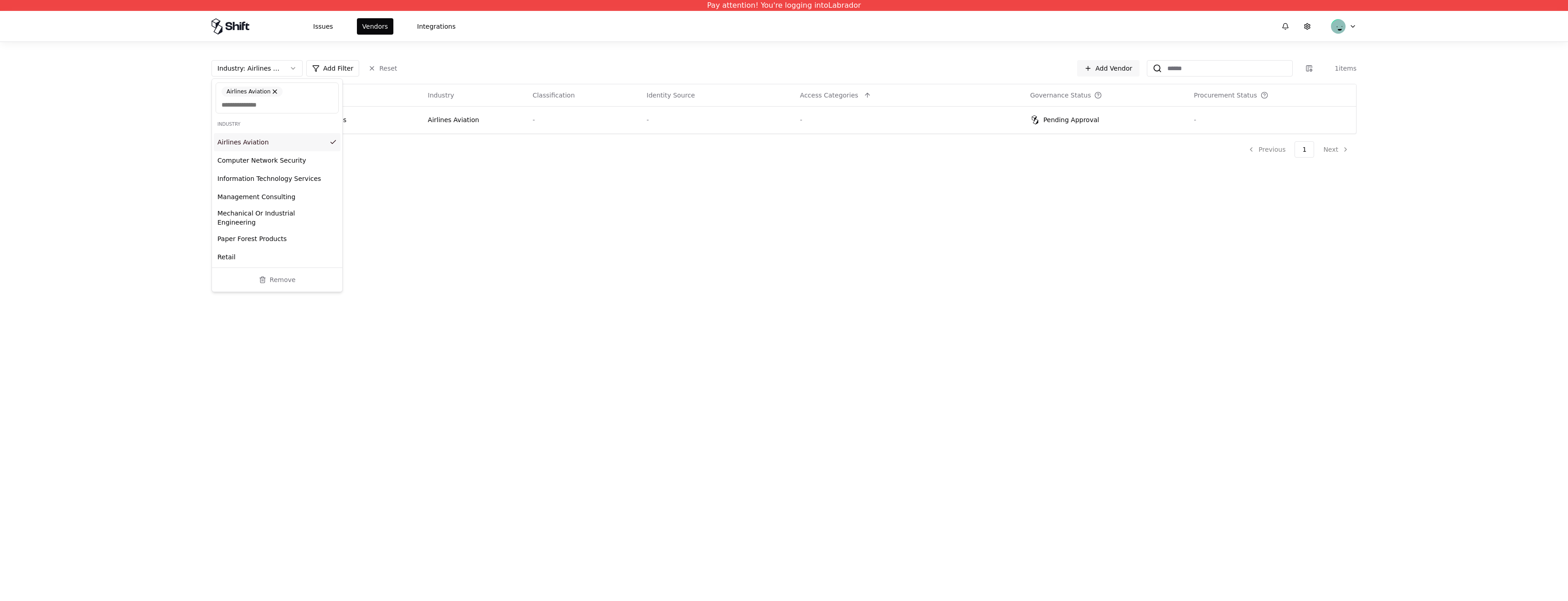
click at [249, 133] on div "Airlines Aviation" at bounding box center [277, 142] width 127 height 18
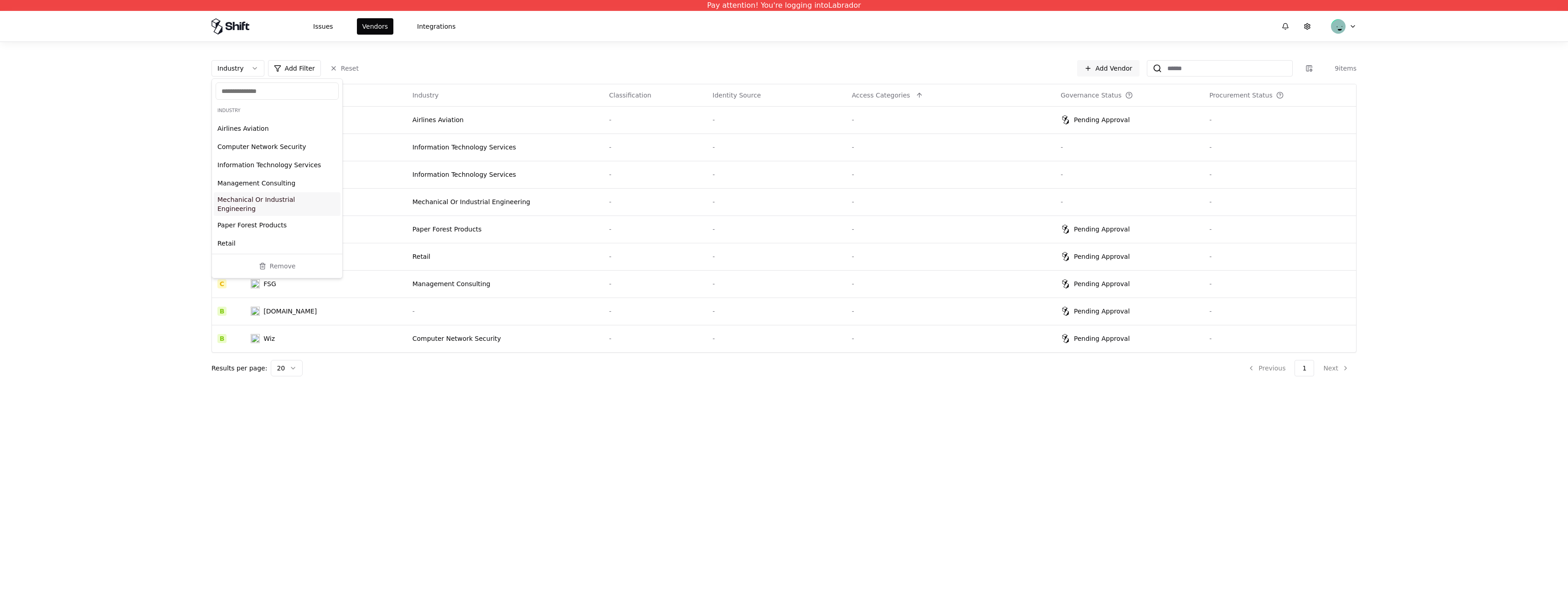
click at [770, 338] on html "Pay attention! You're logging into Labrador Issues Vendors Integrations Industr…" at bounding box center [784, 300] width 1568 height 601
